Goal: Use online tool/utility: Utilize a website feature to perform a specific function

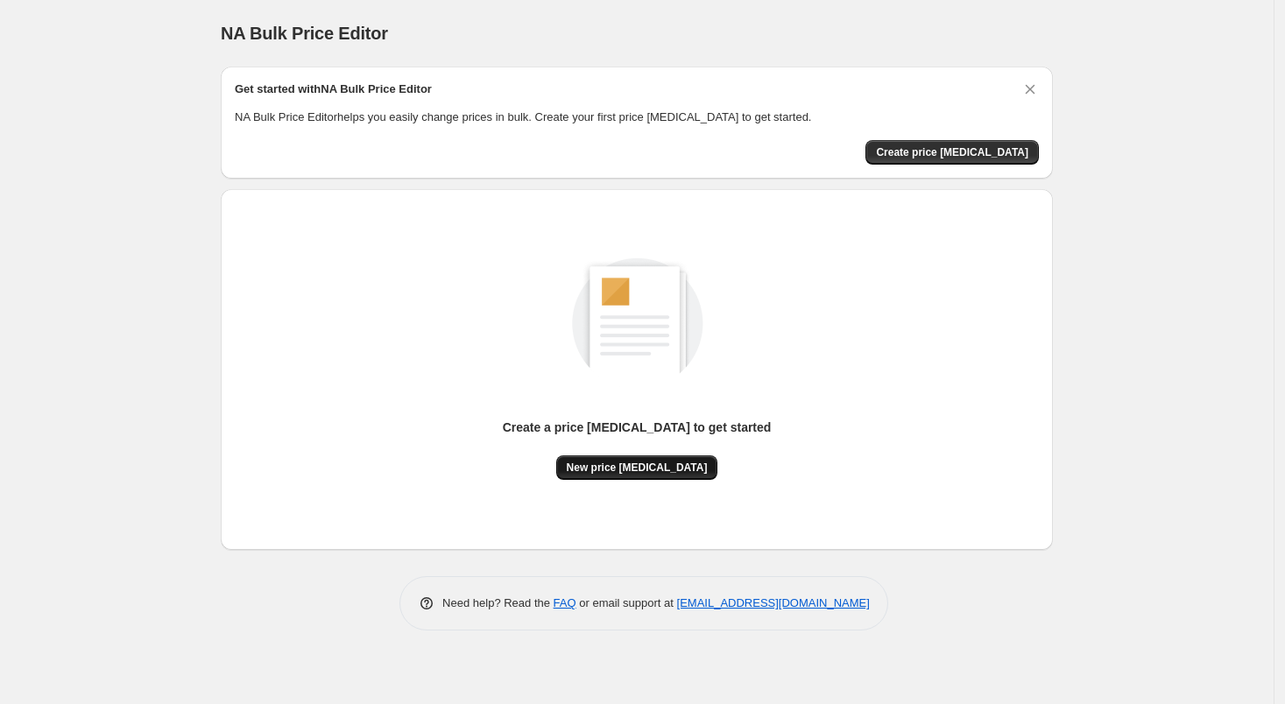
click at [616, 468] on span "New price [MEDICAL_DATA]" at bounding box center [637, 468] width 141 height 14
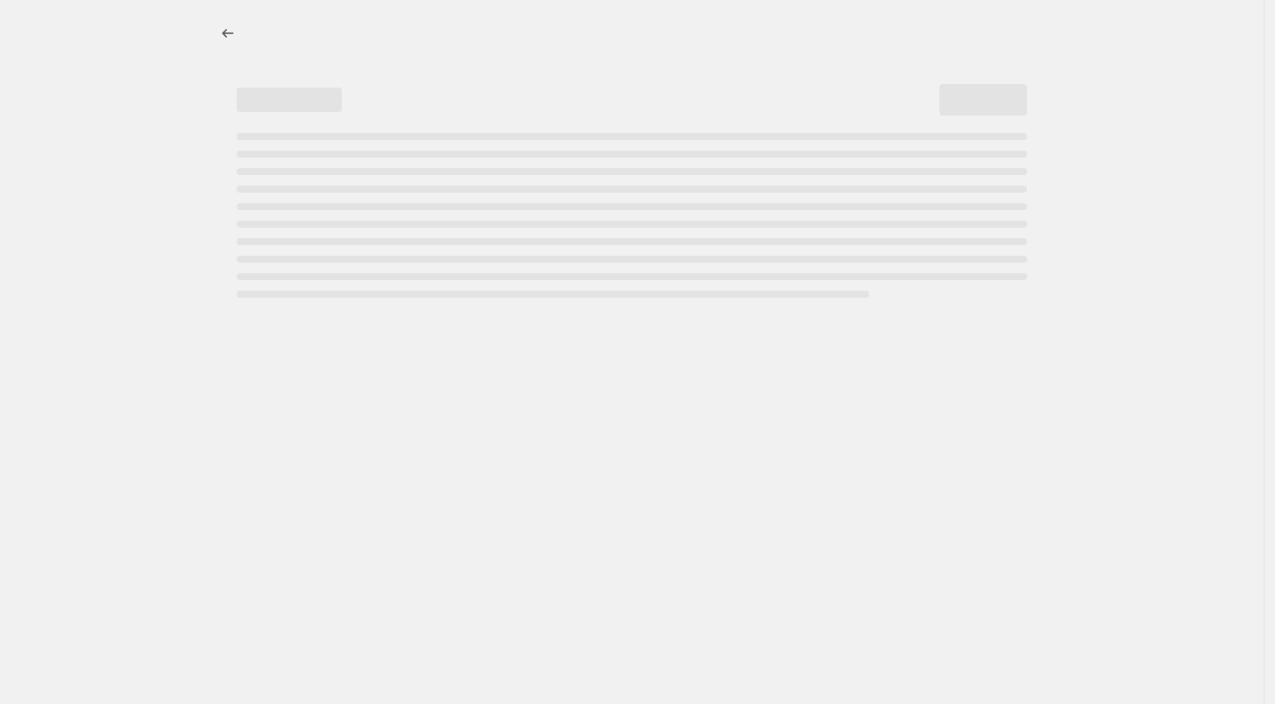
select select "percentage"
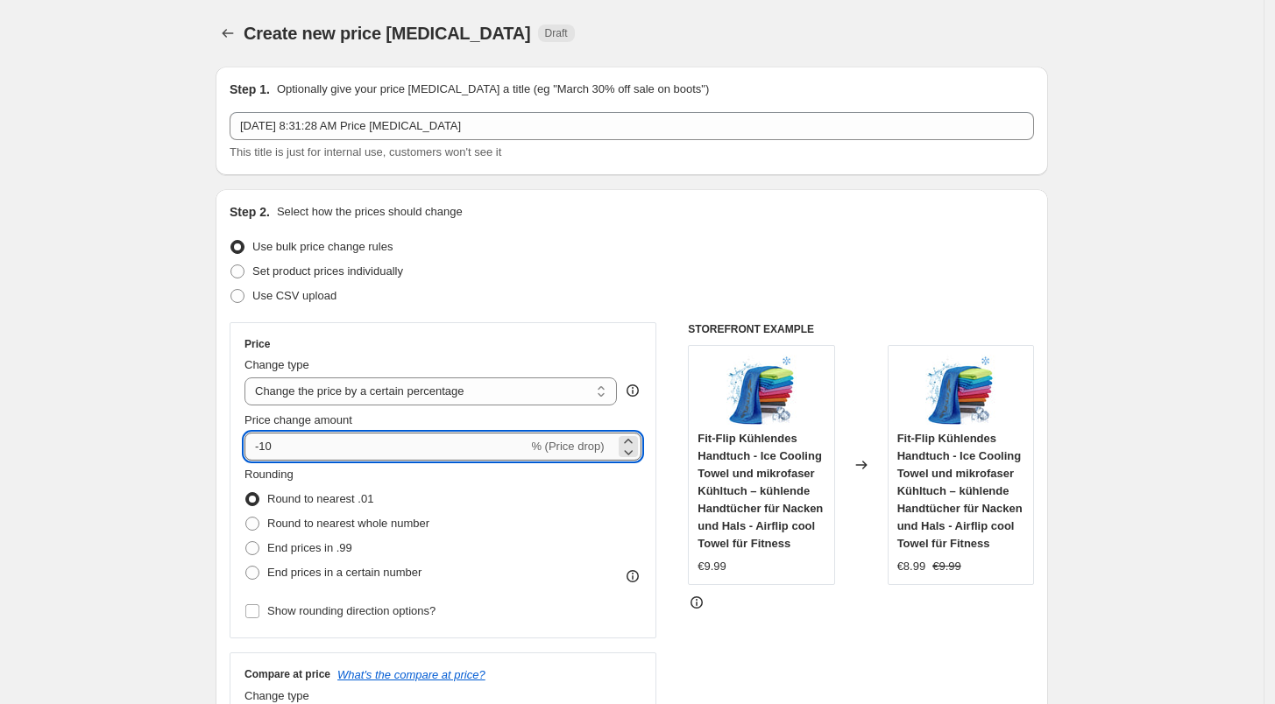
click at [322, 436] on input "-10" at bounding box center [385, 447] width 283 height 28
type input "-1"
type input "-31"
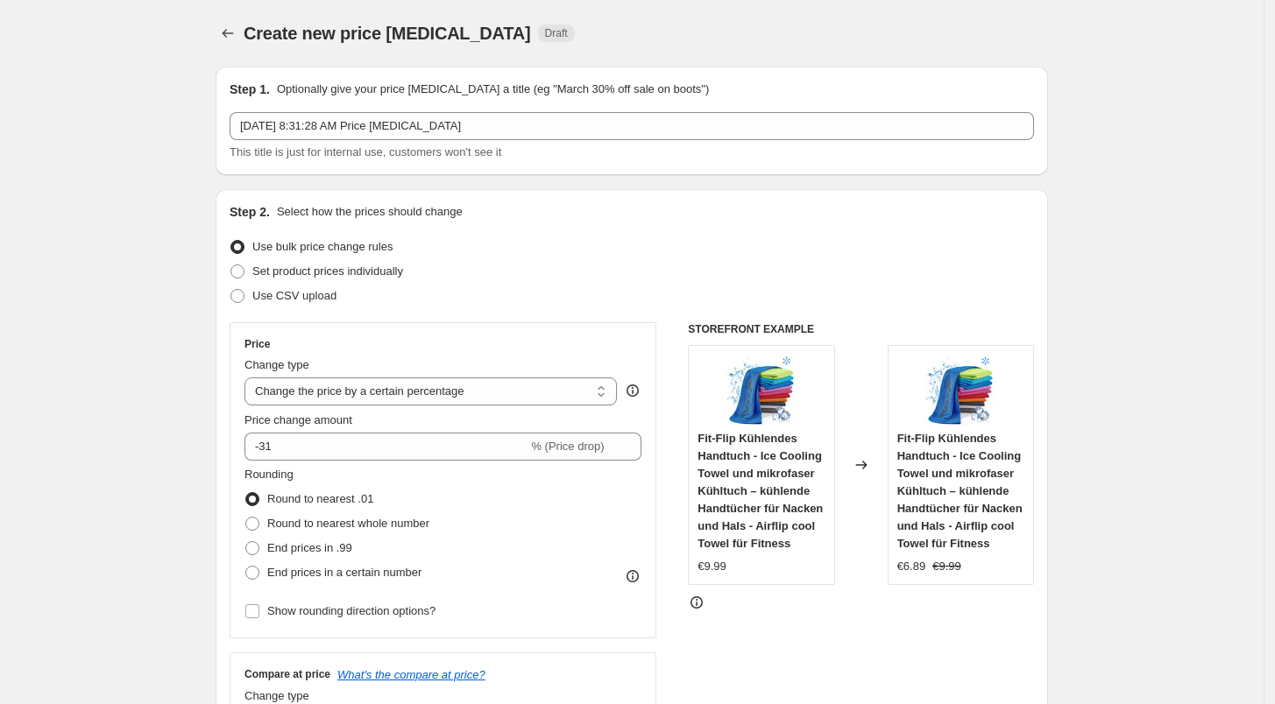
click at [369, 573] on span "End prices in a certain number" at bounding box center [344, 572] width 154 height 13
click at [246, 567] on input "End prices in a certain number" at bounding box center [245, 566] width 1 height 1
radio input "true"
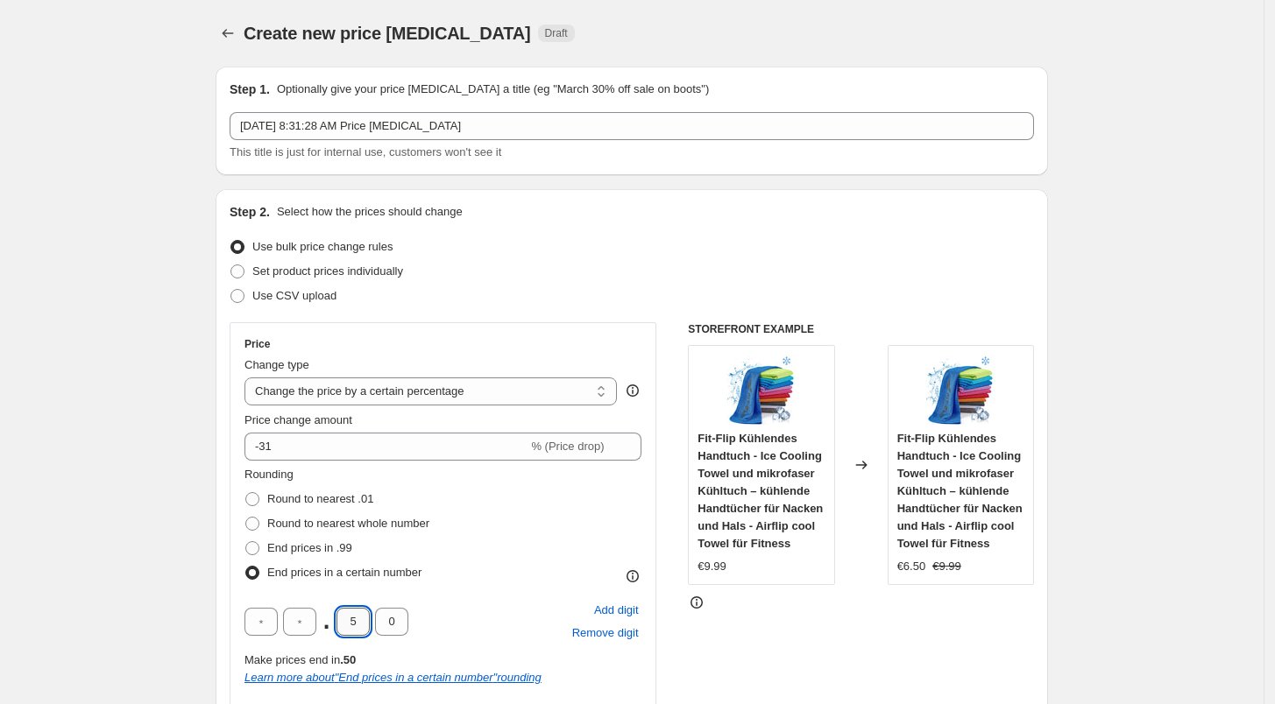
click at [359, 620] on input "5" at bounding box center [352, 622] width 33 height 28
type input "8"
type input "9"
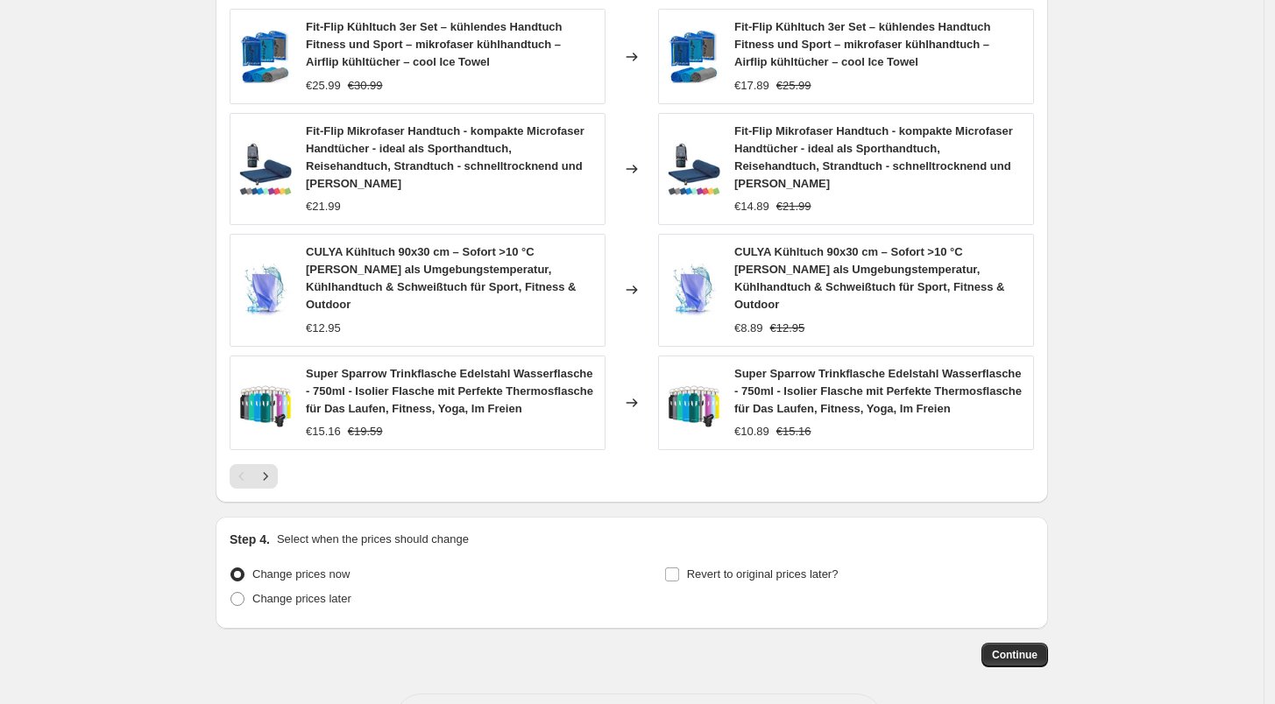
scroll to position [1264, 0]
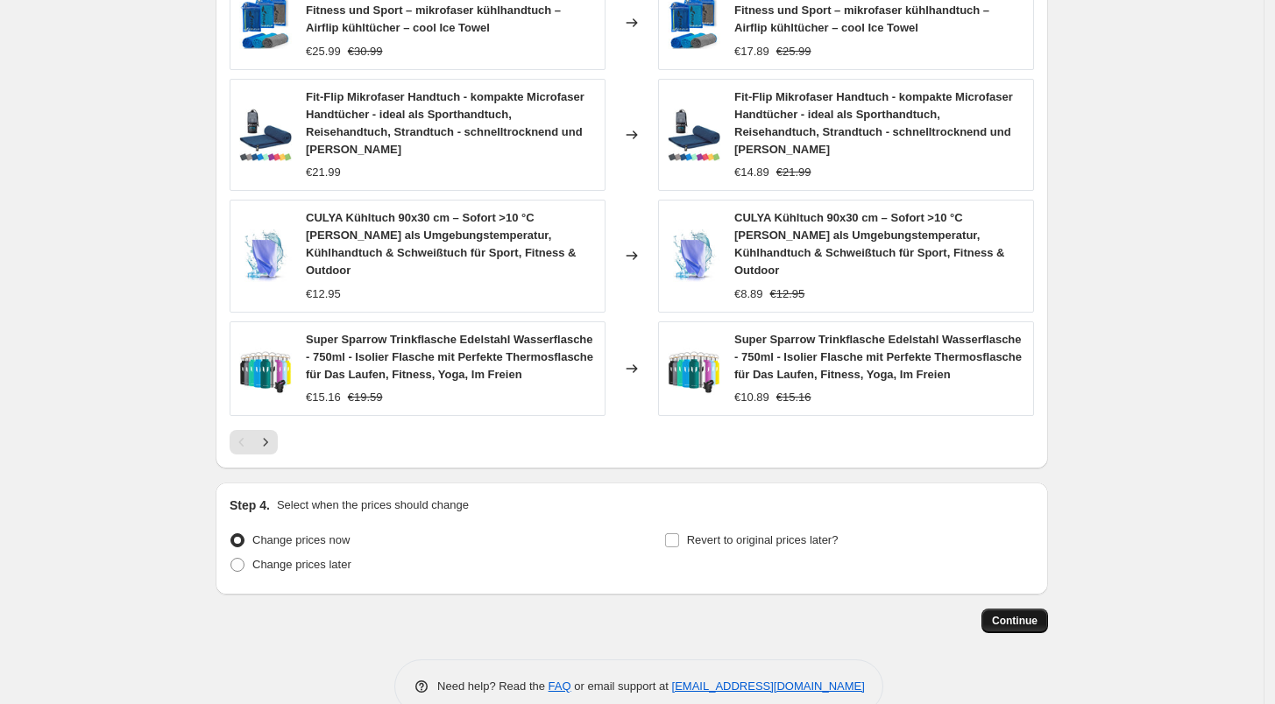
click at [1017, 614] on span "Continue" at bounding box center [1015, 621] width 46 height 14
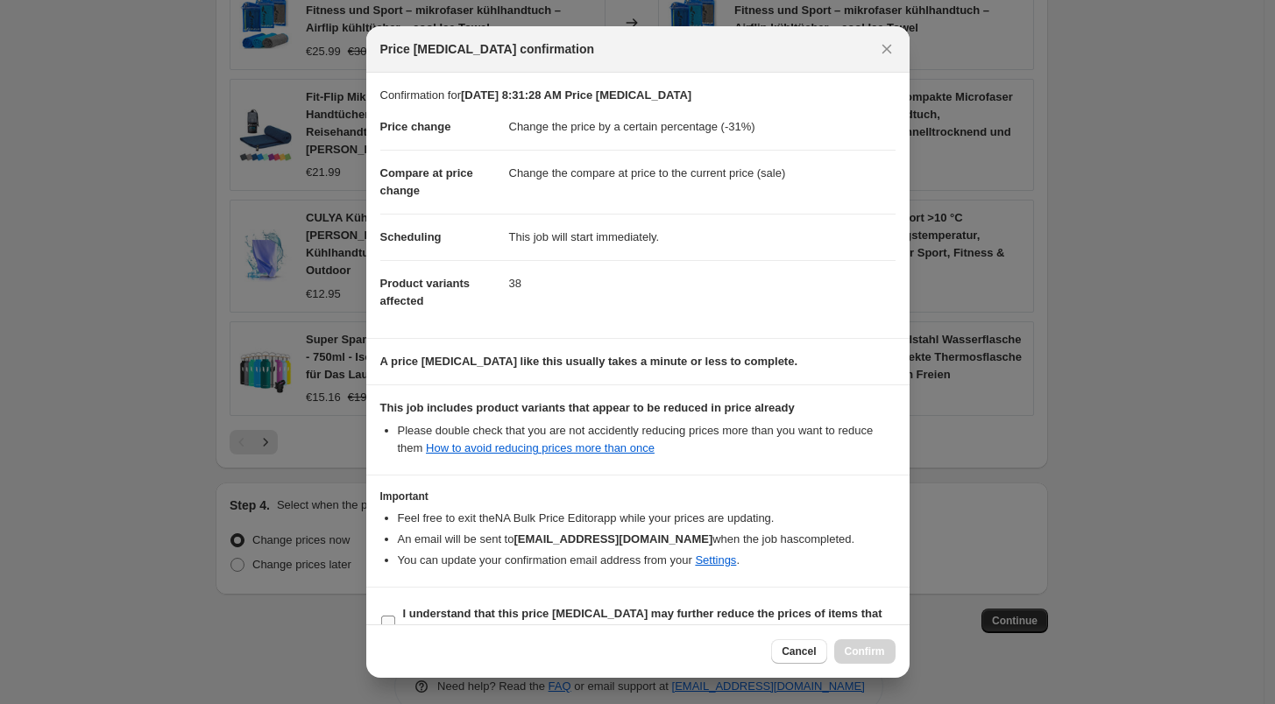
click at [447, 619] on b "I understand that this price [MEDICAL_DATA] may further reduce the prices of it…" at bounding box center [642, 622] width 479 height 31
click at [395, 619] on input "I understand that this price [MEDICAL_DATA] may further reduce the prices of it…" at bounding box center [388, 623] width 14 height 14
checkbox input "true"
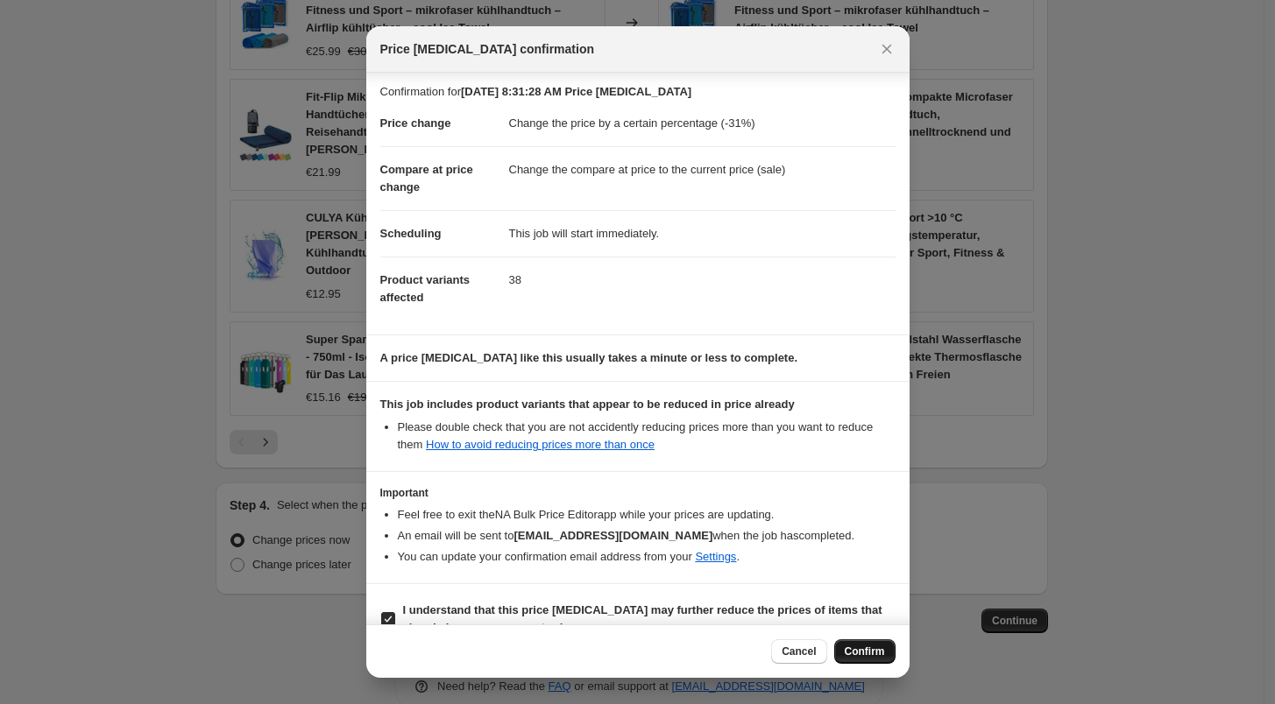
click at [881, 654] on span "Confirm" at bounding box center [865, 652] width 40 height 14
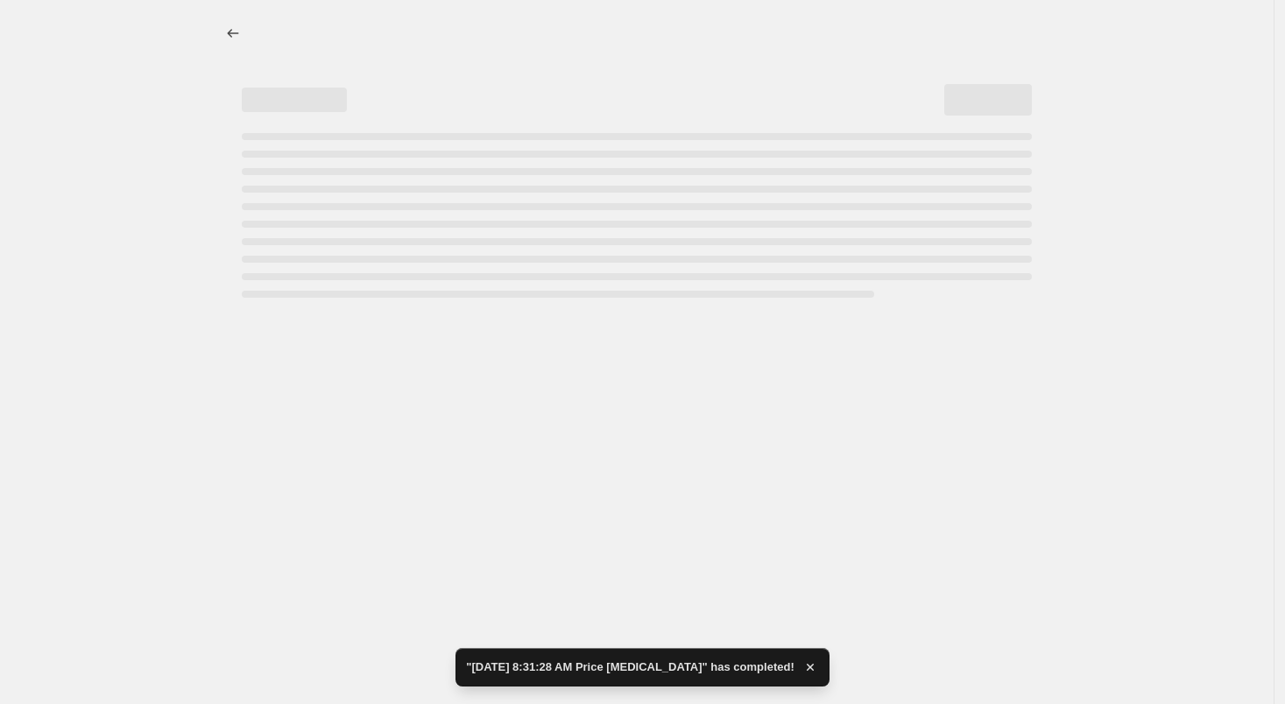
select select "percentage"
